Goal: Information Seeking & Learning: Learn about a topic

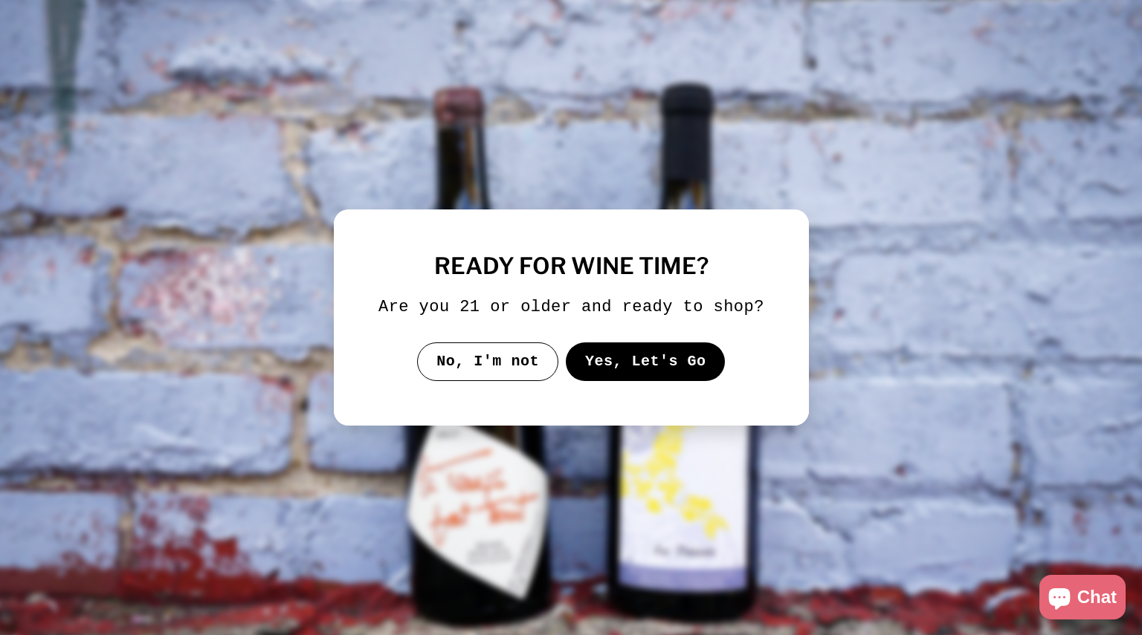
click at [688, 355] on button "Yes, Let's Go" at bounding box center [645, 362] width 160 height 39
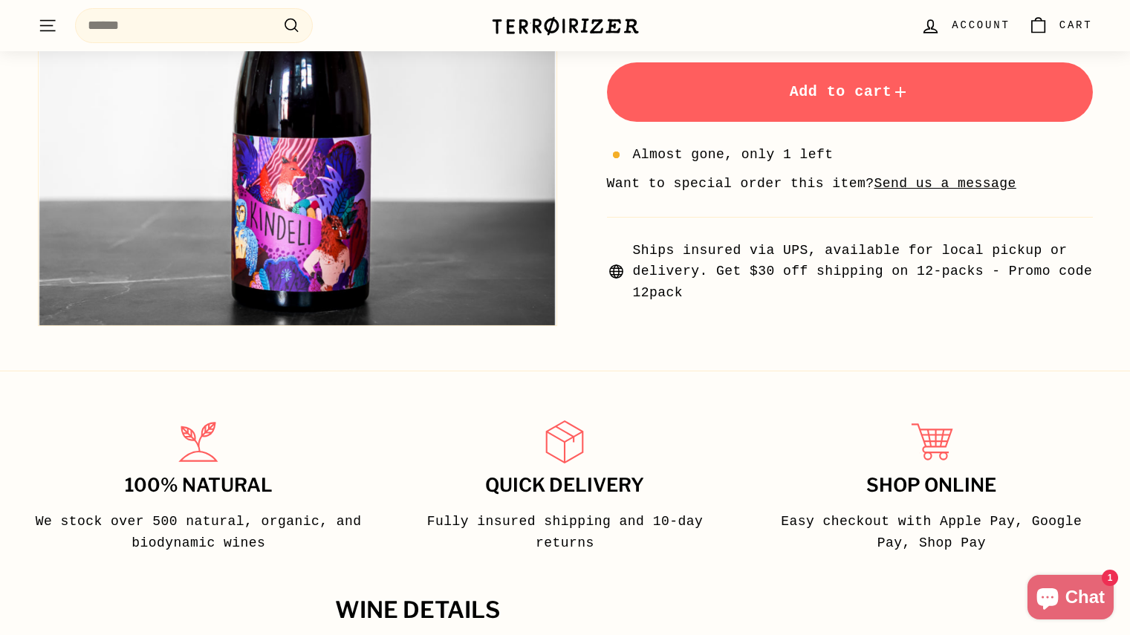
scroll to position [669, 0]
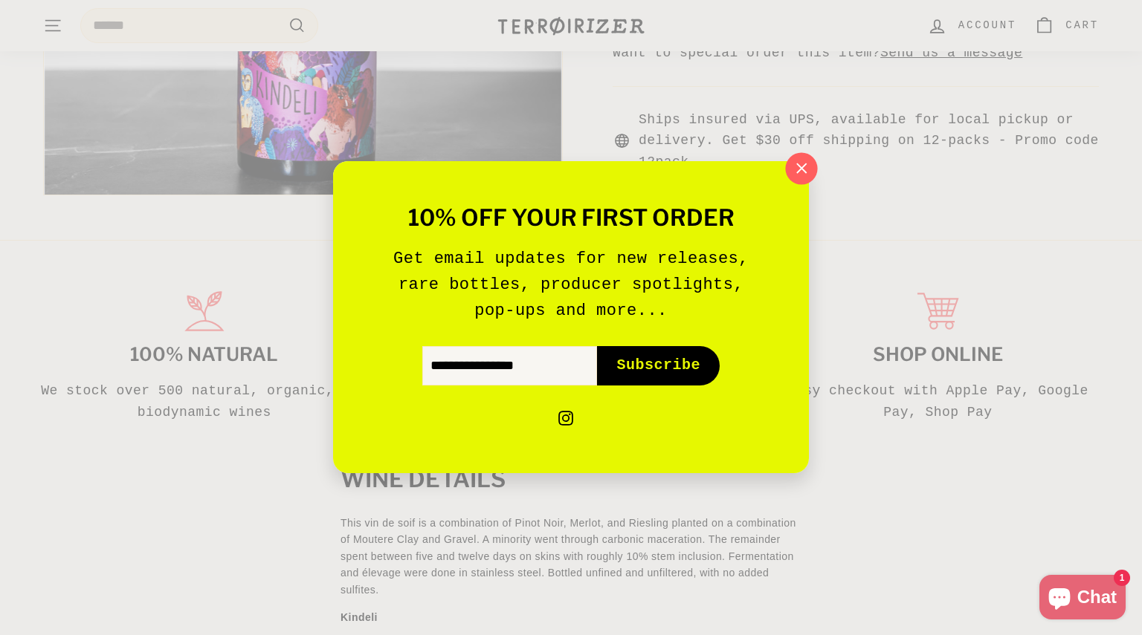
click at [795, 167] on icon "button" at bounding box center [801, 169] width 22 height 22
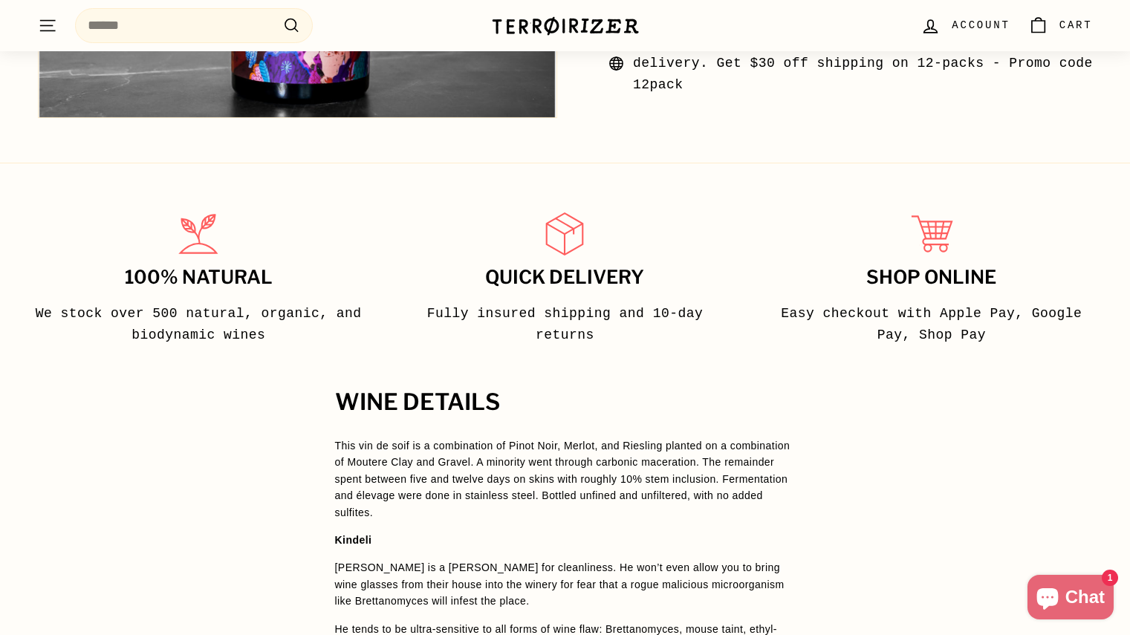
scroll to position [818, 0]
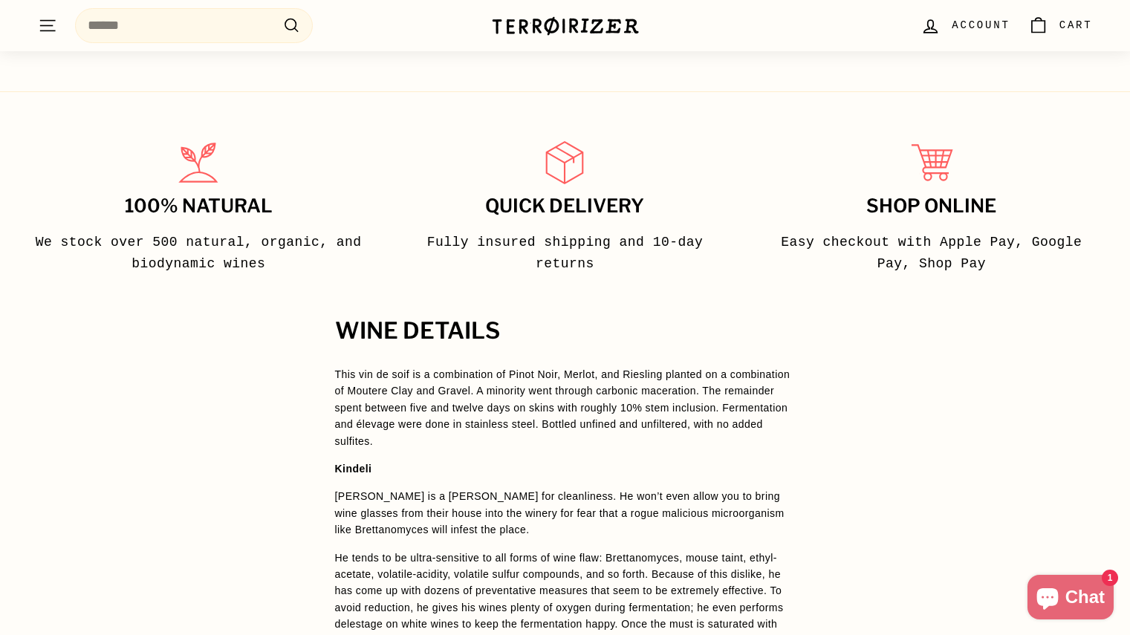
click at [490, 398] on span "This vin de soif is a combination of Pinot Noir, Merlot, and Riesling planted o…" at bounding box center [563, 408] width 456 height 79
click at [424, 375] on span "This vin de soif is a combination of Pinot Noir, Merlot, and Riesling planted o…" at bounding box center [563, 408] width 456 height 79
drag, startPoint x: 421, startPoint y: 375, endPoint x: 465, endPoint y: 383, distance: 43.7
click at [465, 383] on p "This vin de soif is a combination of Pinot Noir, Merlot, and Riesling planted o…" at bounding box center [565, 407] width 461 height 83
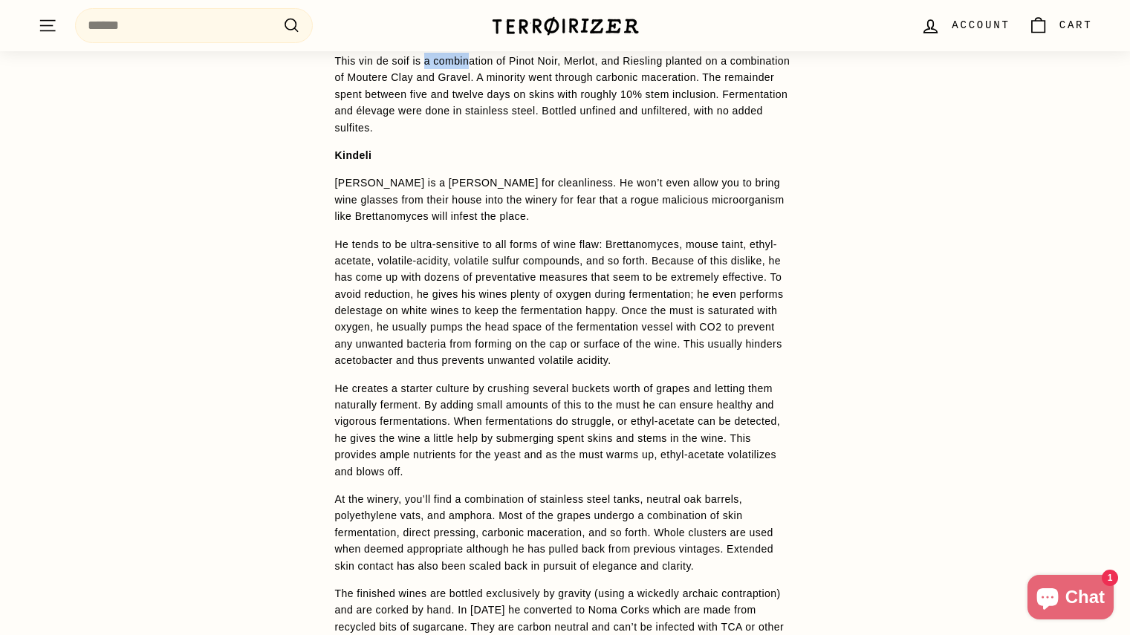
scroll to position [1189, 0]
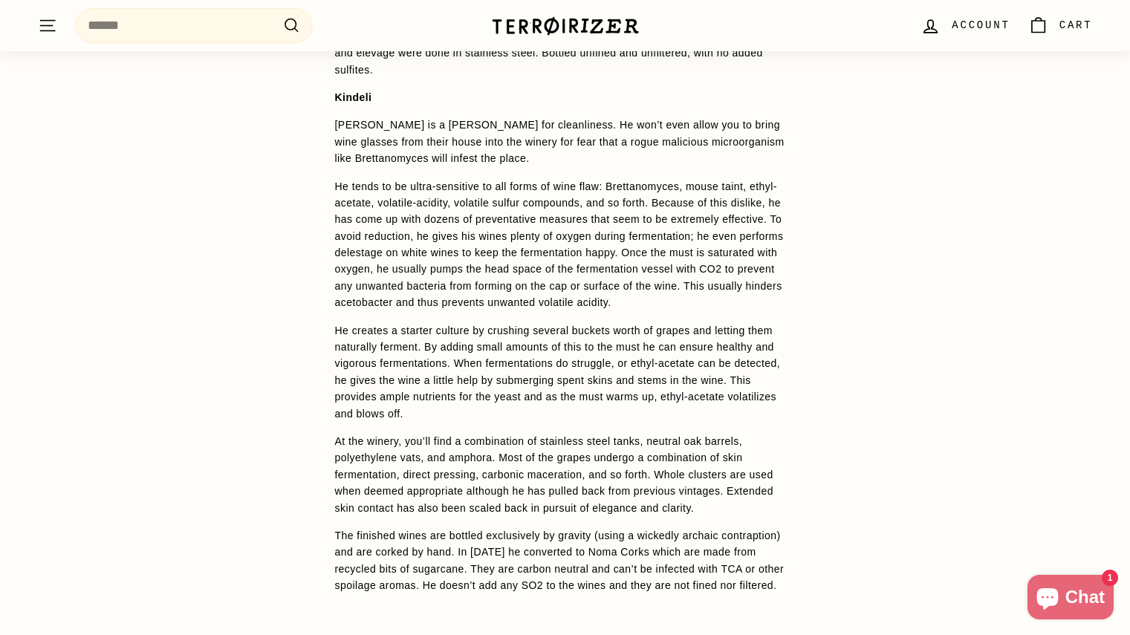
click at [448, 268] on p "He tends to be ultra-sensitive to all forms of wine flaw: Brettanomyces, mouse …" at bounding box center [565, 244] width 461 height 133
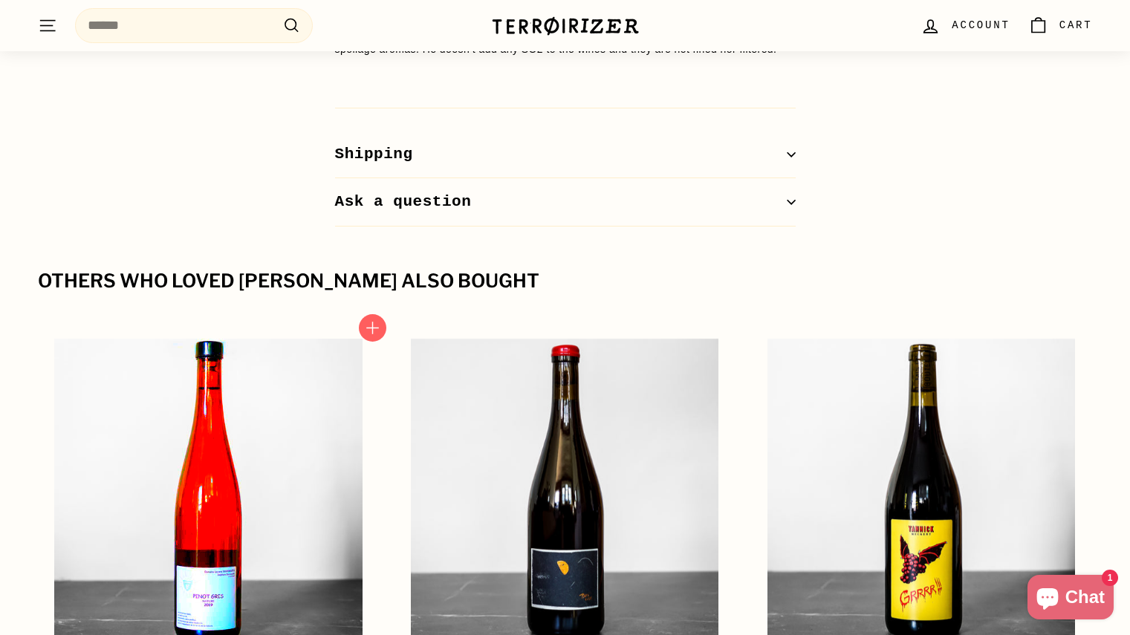
scroll to position [1932, 0]
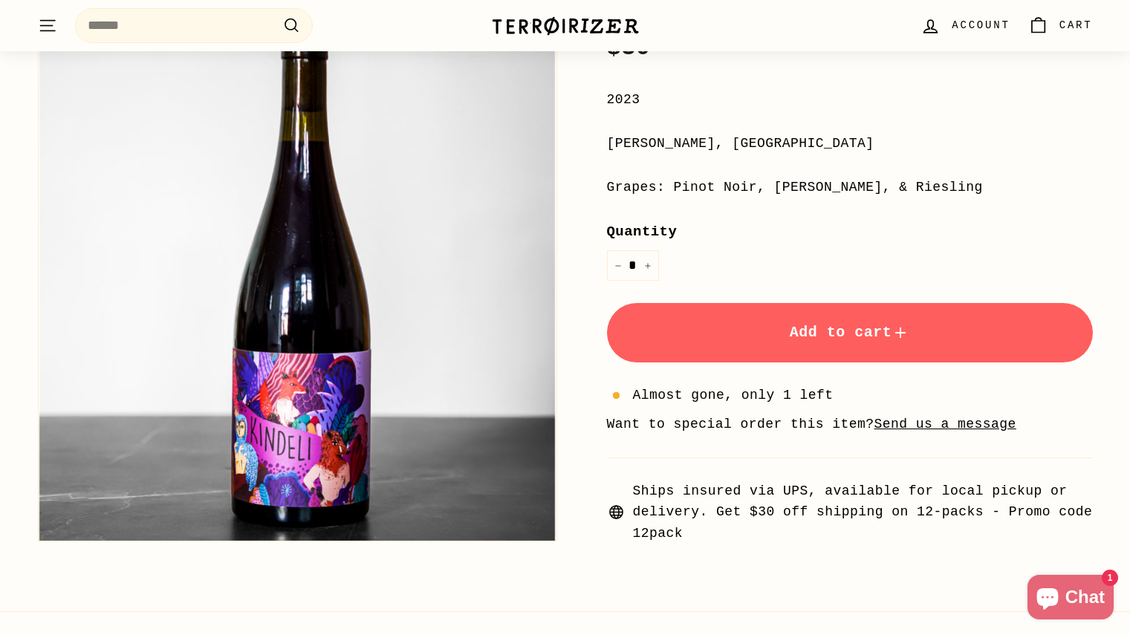
scroll to position [966, 0]
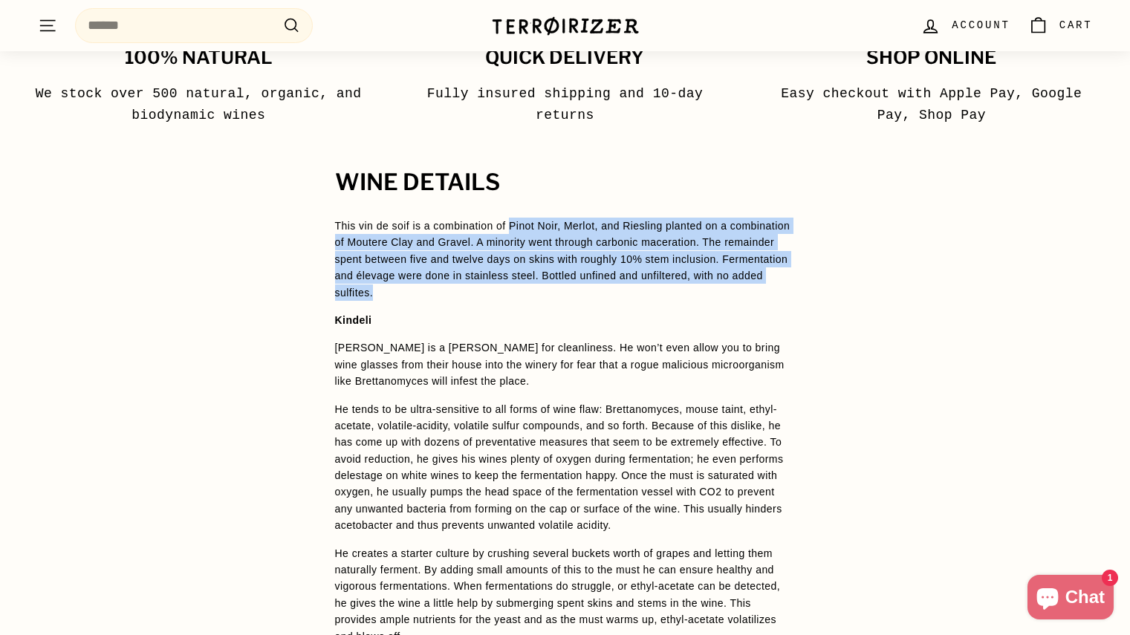
drag, startPoint x: 509, startPoint y: 226, endPoint x: 774, endPoint y: 288, distance: 271.9
click at [774, 288] on p "This vin de soif is a combination of Pinot Noir, Merlot, and Riesling planted o…" at bounding box center [565, 259] width 461 height 83
copy span "Pinot Noir, Merlot, and Riesling planted on a combination of Moutere Clay and G…"
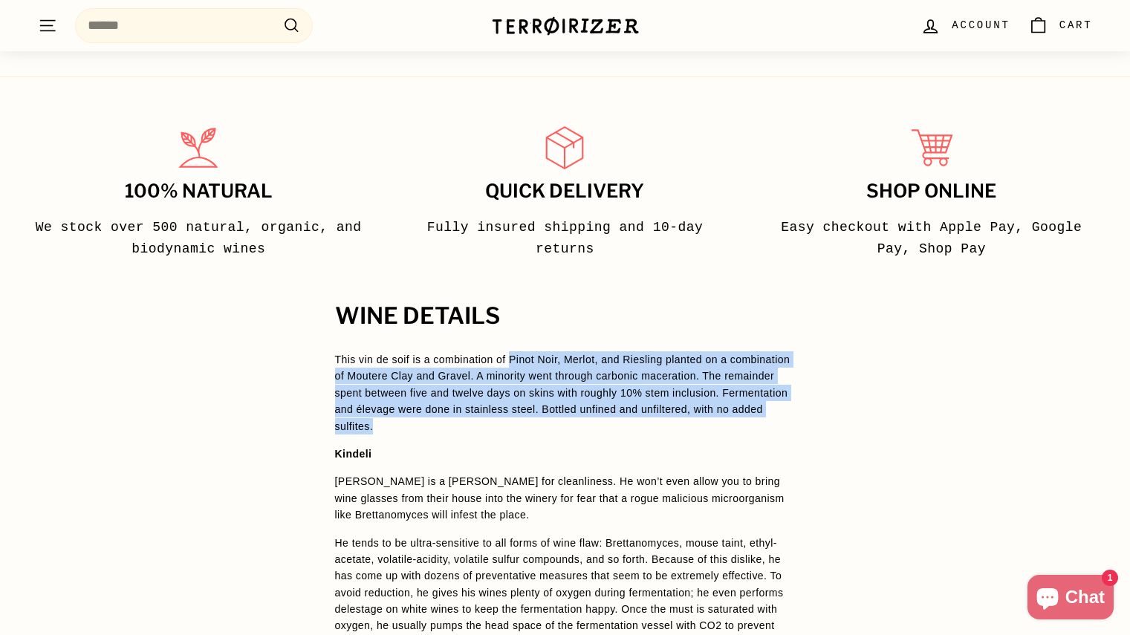
scroll to position [1041, 0]
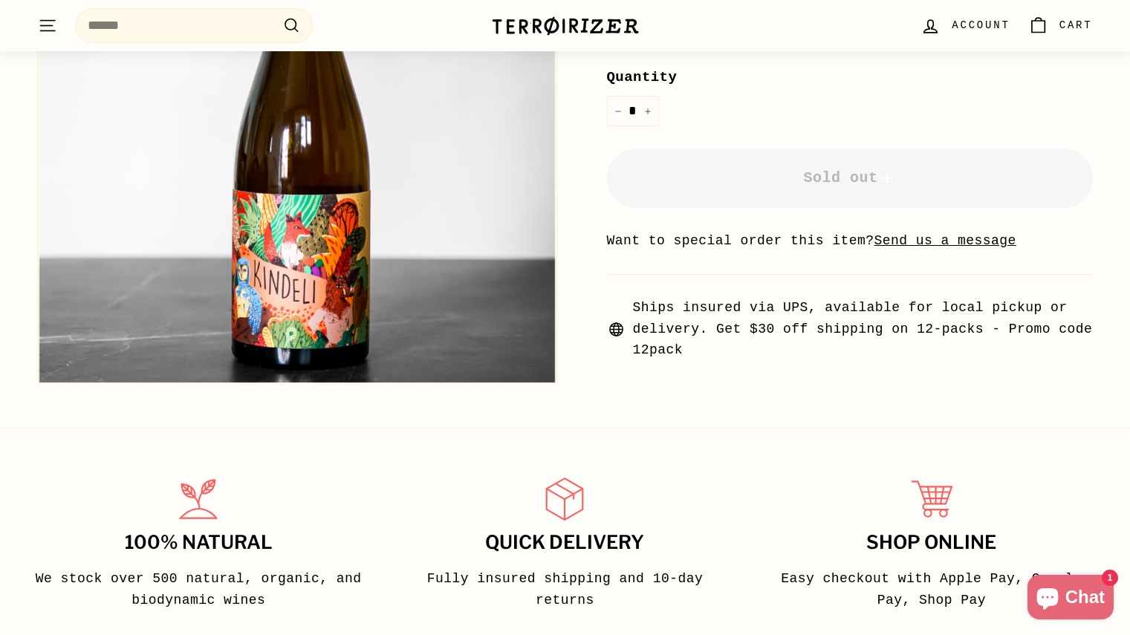
scroll to position [743, 0]
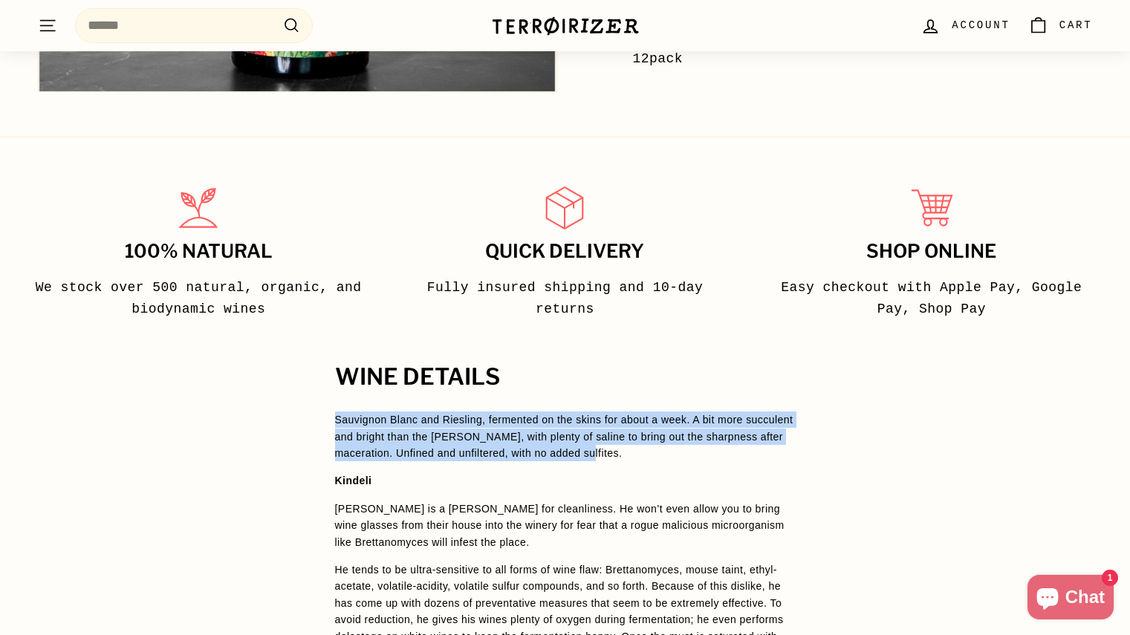
drag, startPoint x: 297, startPoint y: 417, endPoint x: 601, endPoint y: 454, distance: 305.5
drag, startPoint x: 473, startPoint y: 443, endPoint x: 560, endPoint y: 419, distance: 90.2
click at [560, 419] on p "Sauvignon Blanc and Riesling, fermented on the skins for about a week. A bit mo…" at bounding box center [565, 437] width 461 height 50
drag, startPoint x: 591, startPoint y: 453, endPoint x: 334, endPoint y: 428, distance: 258.3
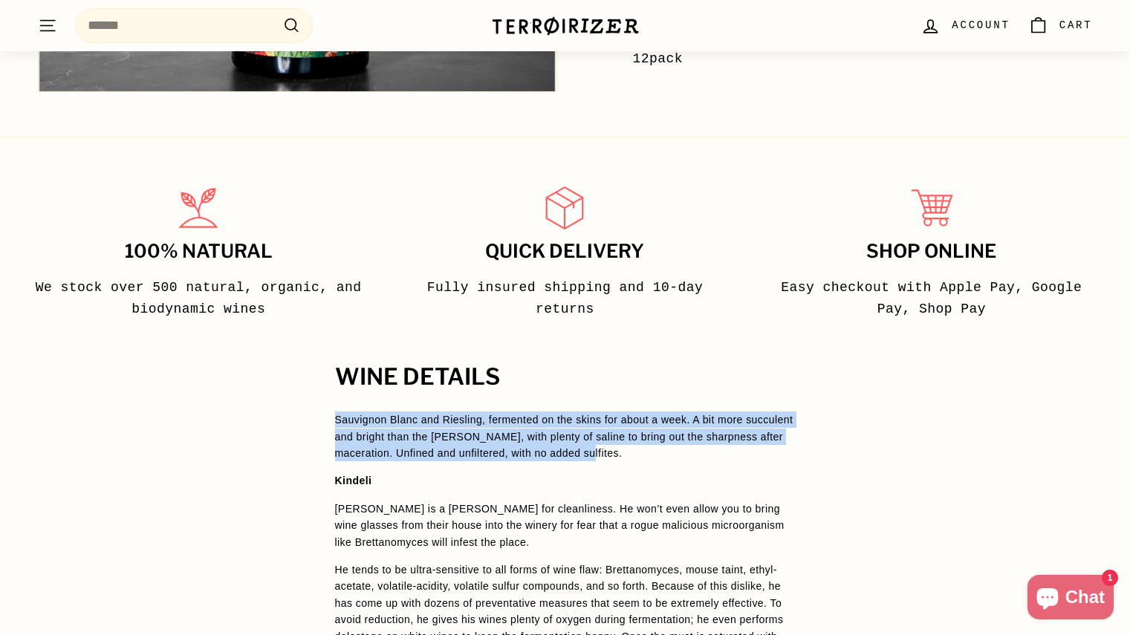
copy p "Sauvignon Blanc and Riesling, fermented on the skins for about a week. A bit mo…"
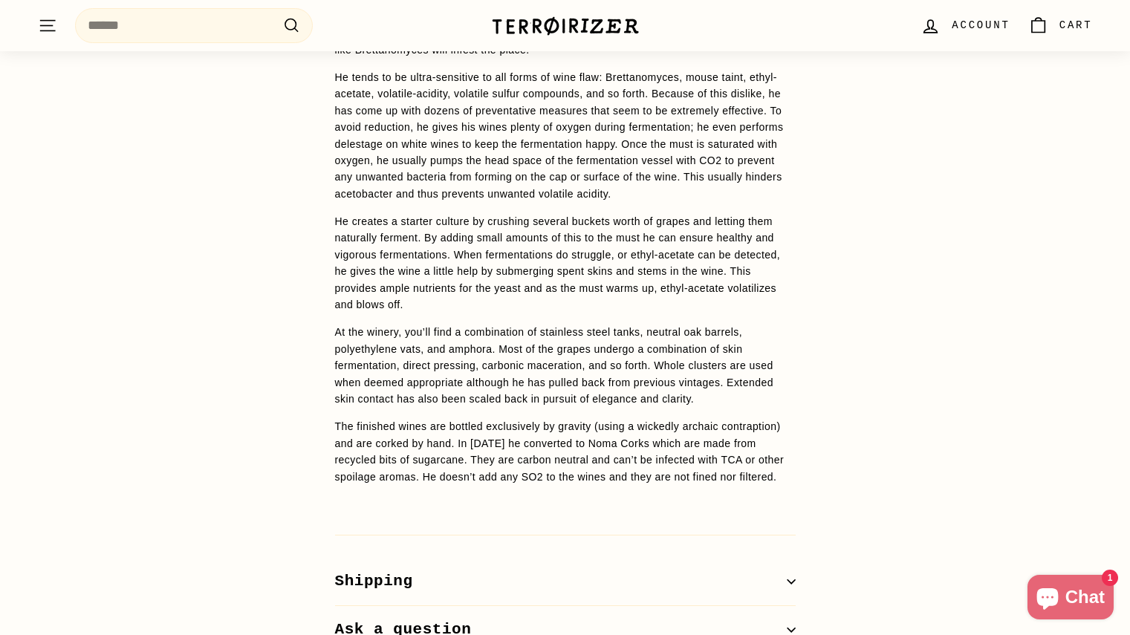
scroll to position [1263, 0]
